Goal: Task Accomplishment & Management: Manage account settings

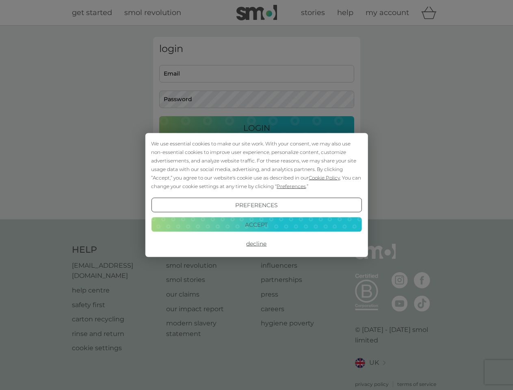
click at [325, 177] on span "Cookie Policy" at bounding box center [324, 178] width 31 height 6
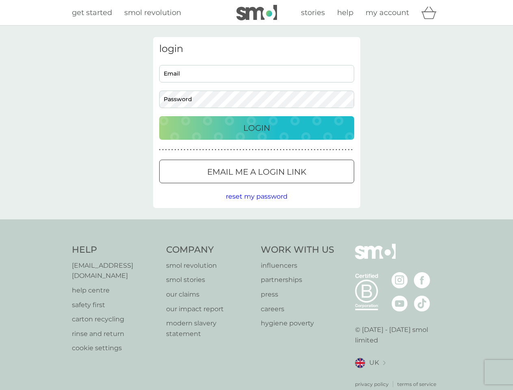
click at [290, 186] on div "login Email Password Login ● ● ● ● ● ● ● ● ● ● ● ● ● ● ● ● ● ● ● ● ● ● ● ● ● ● …" at bounding box center [256, 122] width 207 height 171
click at [256, 205] on div "login Email Password Login ● ● ● ● ● ● ● ● ● ● ● ● ● ● ● ● ● ● ● ● ● ● ● ● ● ● …" at bounding box center [256, 122] width 207 height 171
click at [256, 244] on div "Help [EMAIL_ADDRESS][DOMAIN_NAME] help centre safety first carton recycling rin…" at bounding box center [257, 316] width 370 height 144
click at [256, 224] on div "Help [EMAIL_ADDRESS][DOMAIN_NAME] help centre safety first carton recycling rin…" at bounding box center [256, 315] width 513 height 193
